Goal: Task Accomplishment & Management: Use online tool/utility

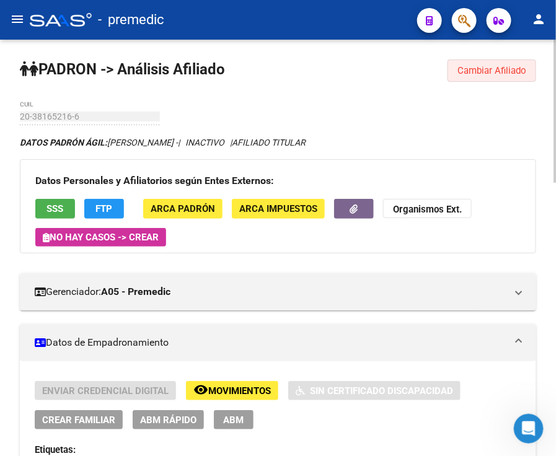
drag, startPoint x: 475, startPoint y: 77, endPoint x: 297, endPoint y: 90, distance: 178.2
click at [475, 76] on button "Cambiar Afiliado" at bounding box center [491, 70] width 89 height 22
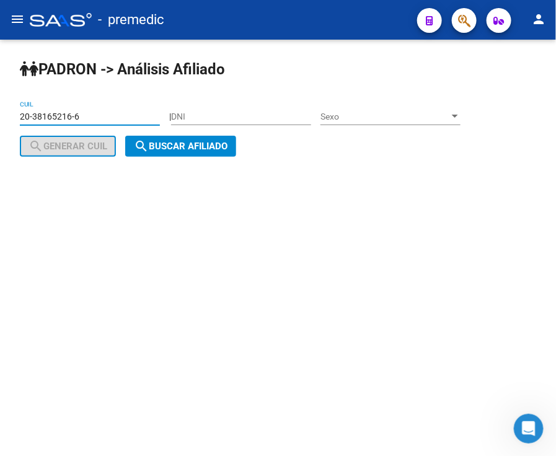
drag, startPoint x: 112, startPoint y: 121, endPoint x: 20, endPoint y: 115, distance: 92.5
click at [20, 115] on input "20-38165216-6" at bounding box center [90, 116] width 140 height 11
paste input "7-25127669-8"
type input "27-25127669-8"
click at [168, 147] on span "search Buscar afiliado" at bounding box center [181, 146] width 94 height 11
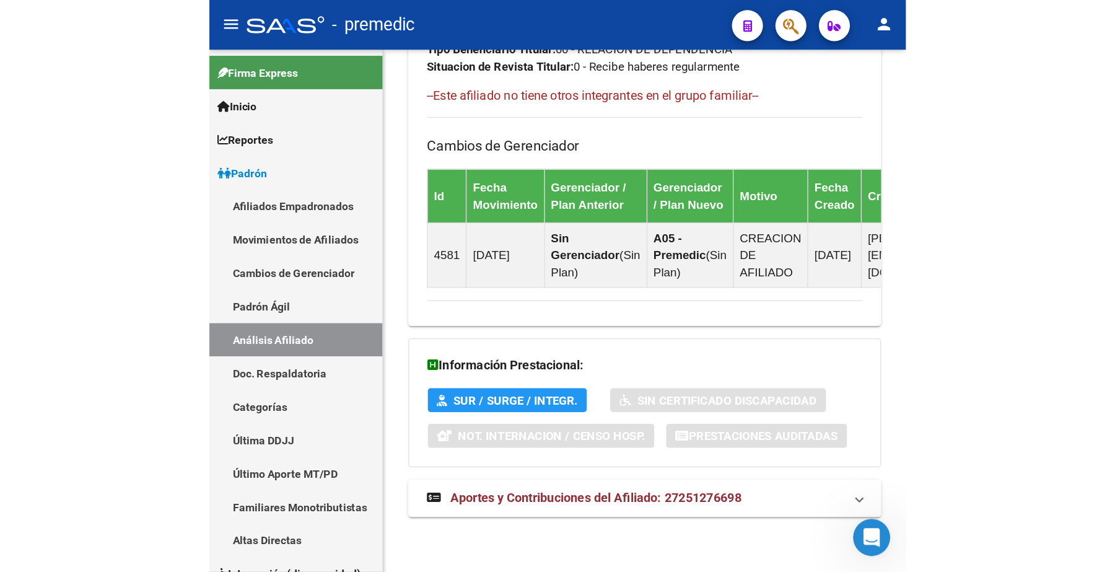
scroll to position [502, 0]
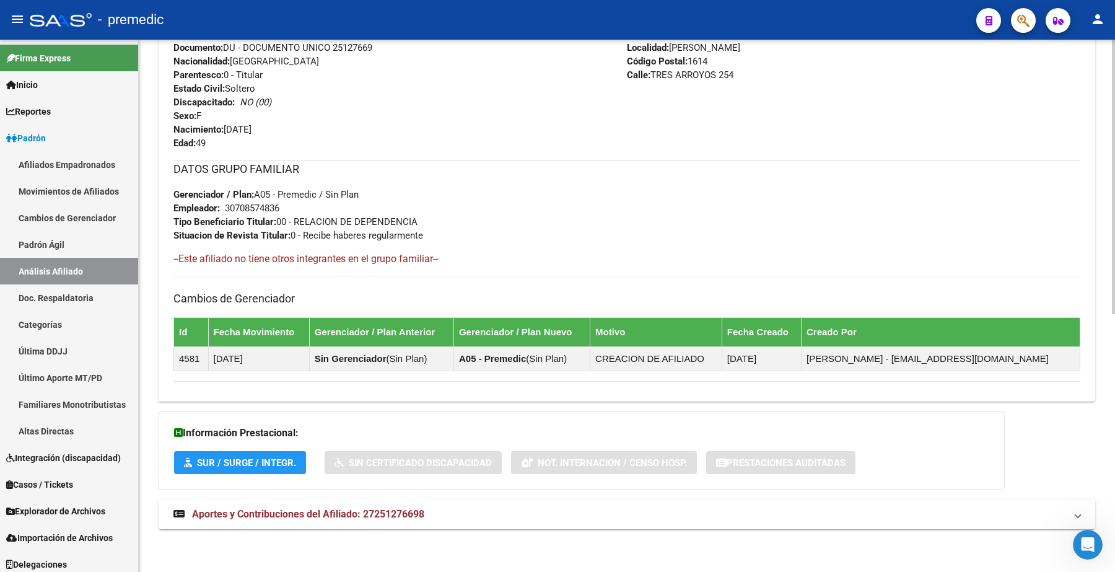
click at [240, 468] on button "SUR / SURGE / INTEGR." at bounding box center [240, 462] width 132 height 23
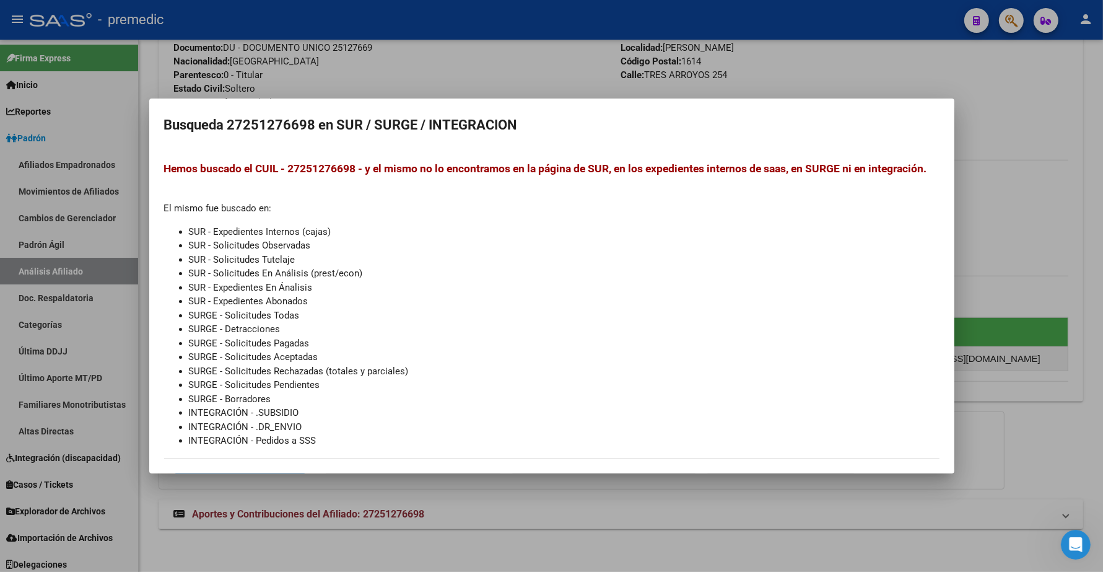
click at [422, 518] on div at bounding box center [551, 286] width 1103 height 572
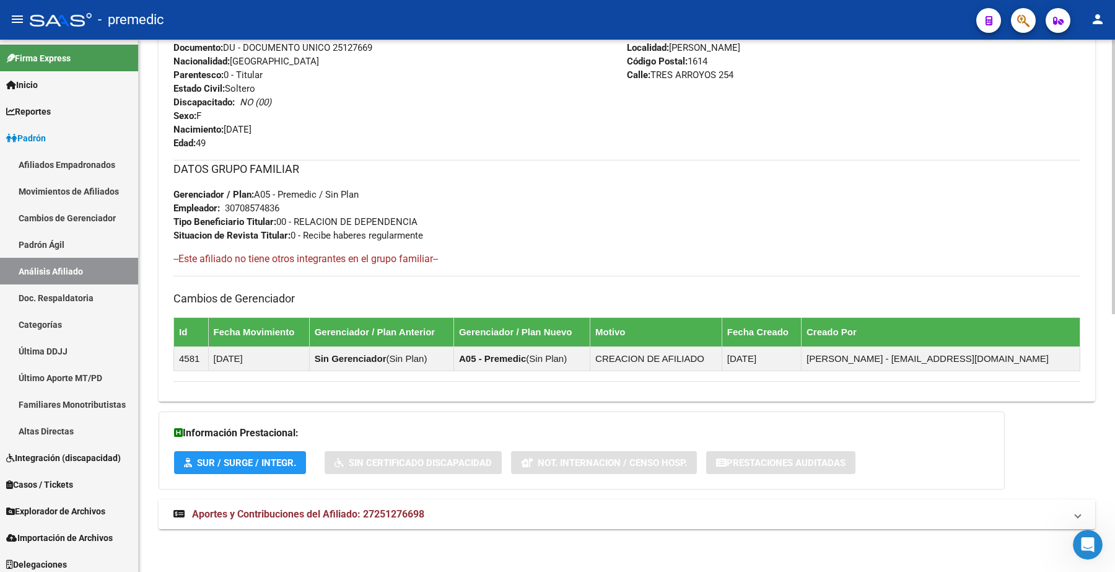
click at [421, 518] on span "Aportes y Contribuciones del Afiliado: 27251276698" at bounding box center [308, 514] width 232 height 12
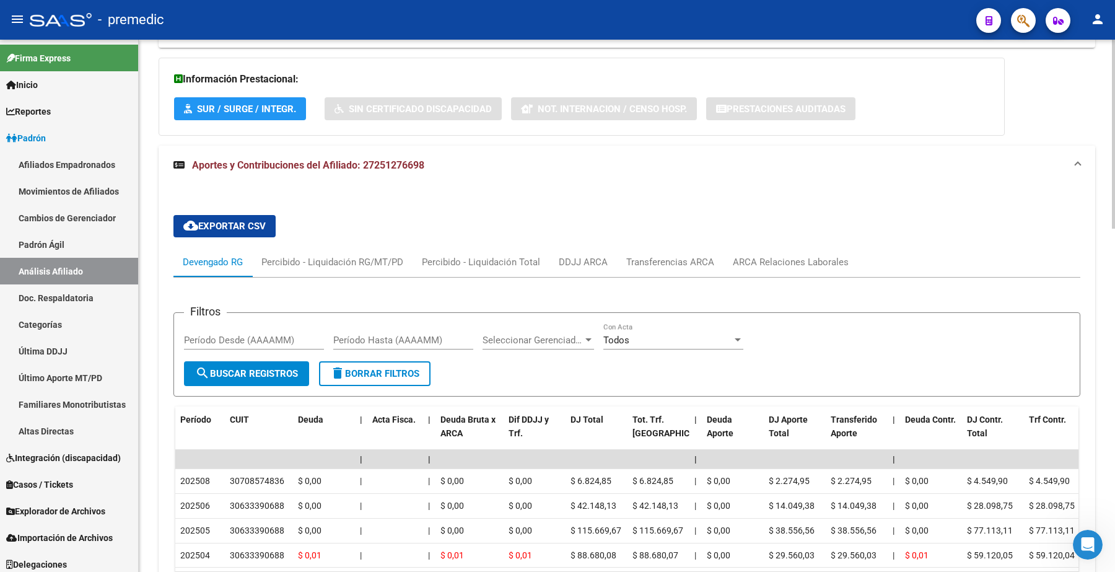
scroll to position [889, 0]
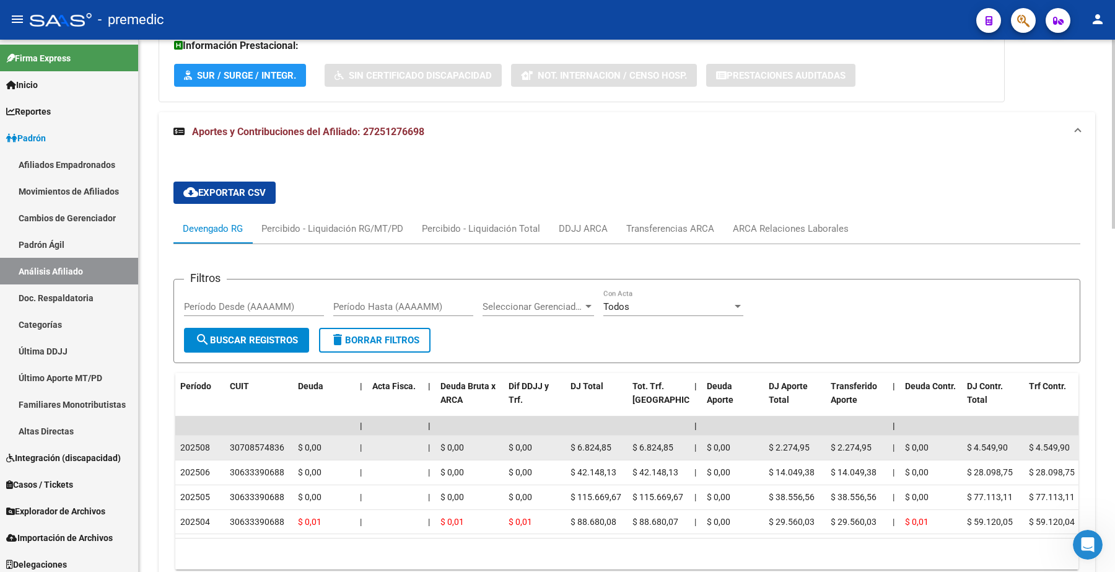
click at [227, 440] on datatable-body-cell "30708574836" at bounding box center [259, 447] width 68 height 24
click at [248, 451] on div "30708574836" at bounding box center [257, 447] width 55 height 14
click at [246, 453] on div "30708574836" at bounding box center [257, 447] width 55 height 14
click at [245, 450] on div "30708574836" at bounding box center [257, 447] width 55 height 14
drag, startPoint x: 226, startPoint y: 443, endPoint x: 286, endPoint y: 447, distance: 59.6
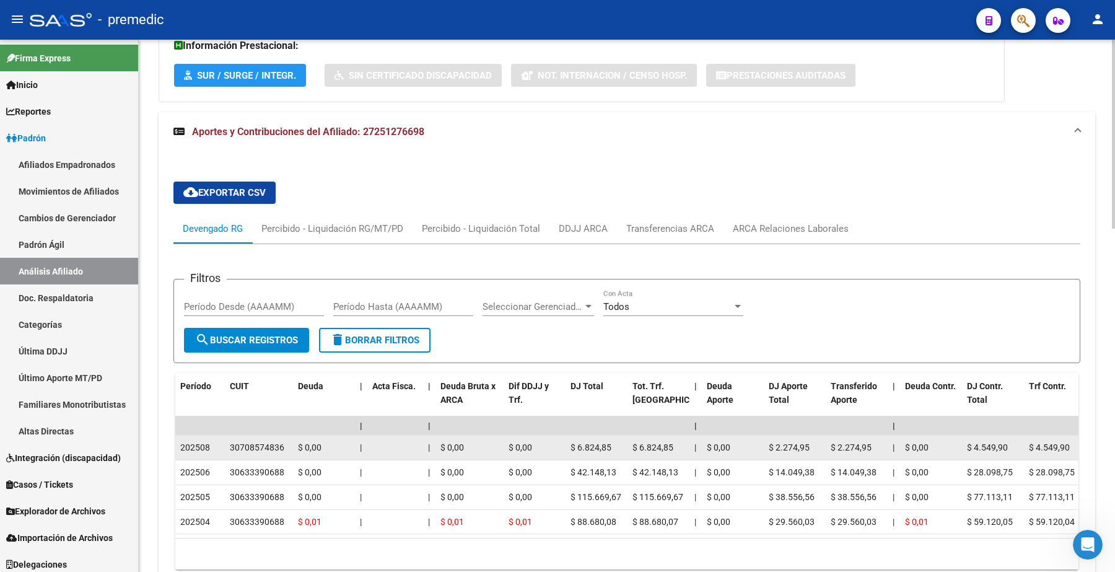
click at [286, 447] on datatable-body-cell "30708574836" at bounding box center [259, 447] width 68 height 24
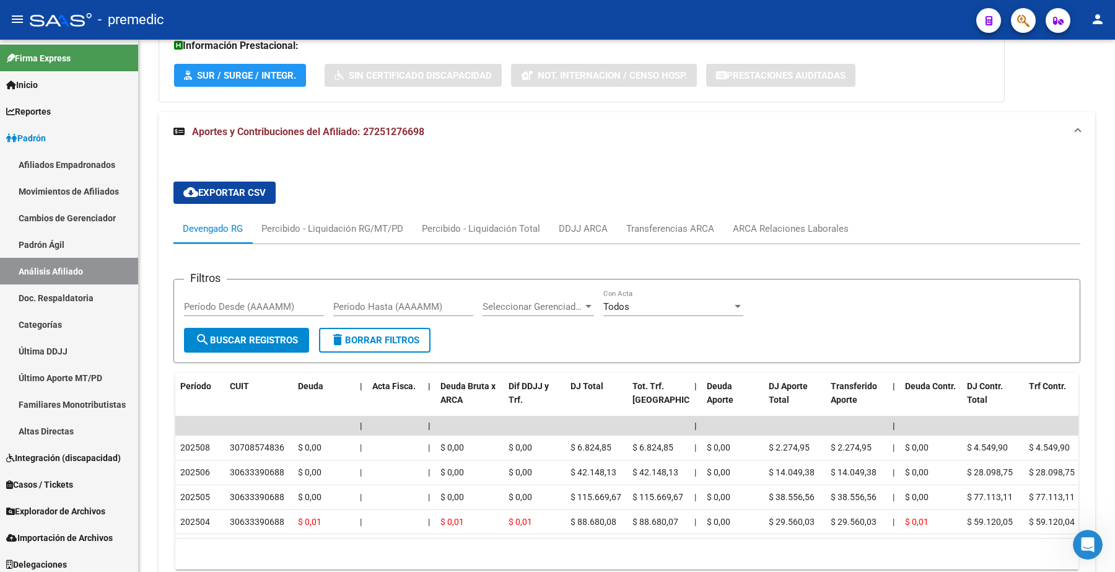
copy div "30708574836"
